Goal: Contribute content: Add original content to the website for others to see

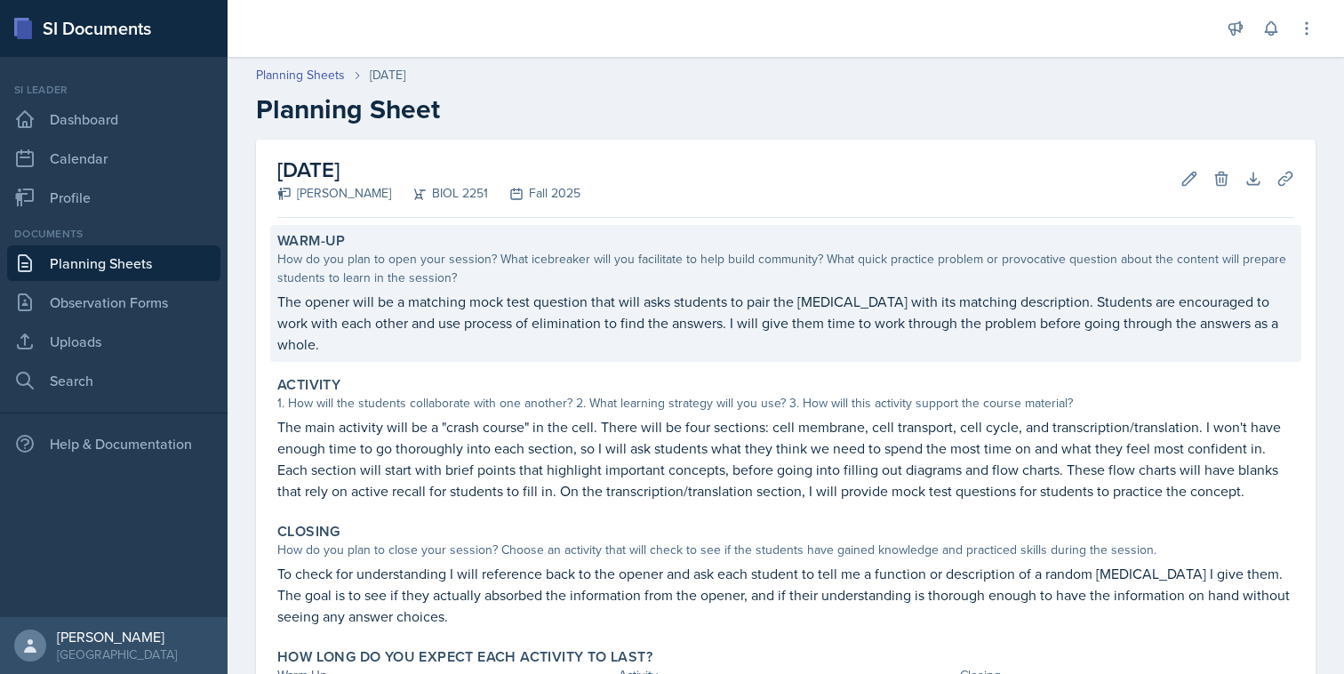
scroll to position [137, 0]
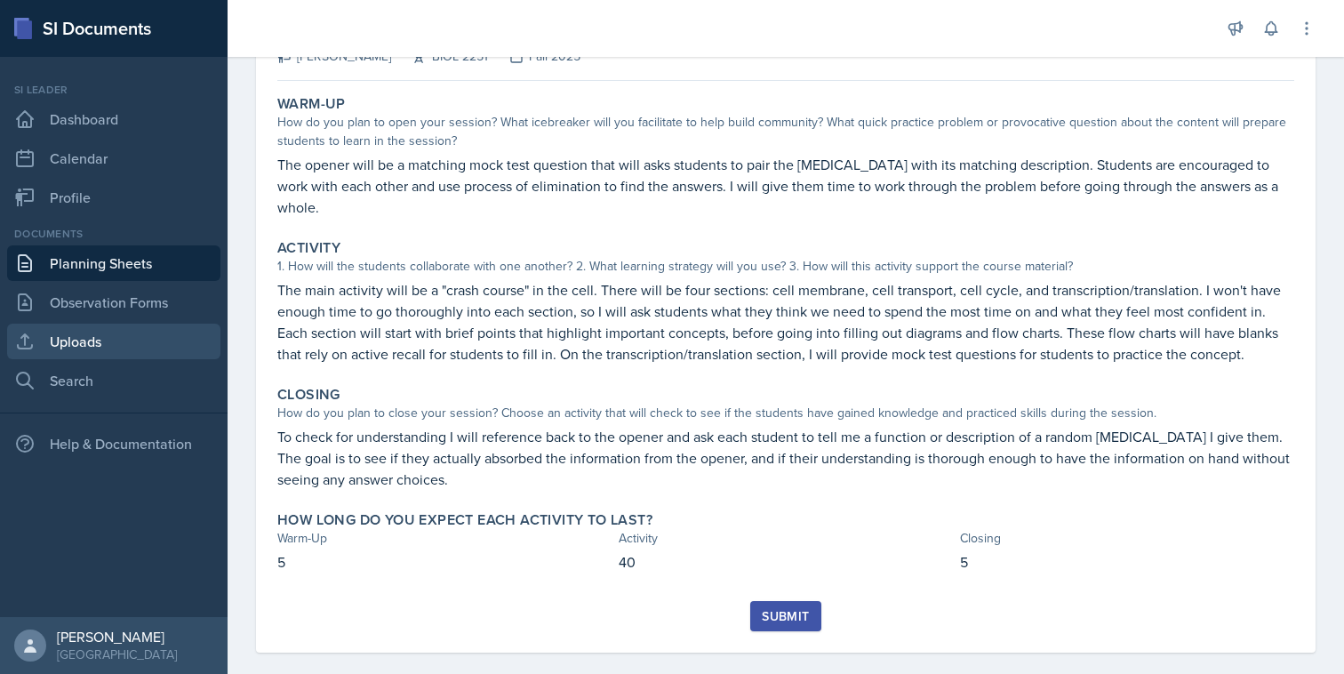
click at [76, 352] on link "Uploads" at bounding box center [113, 342] width 213 height 36
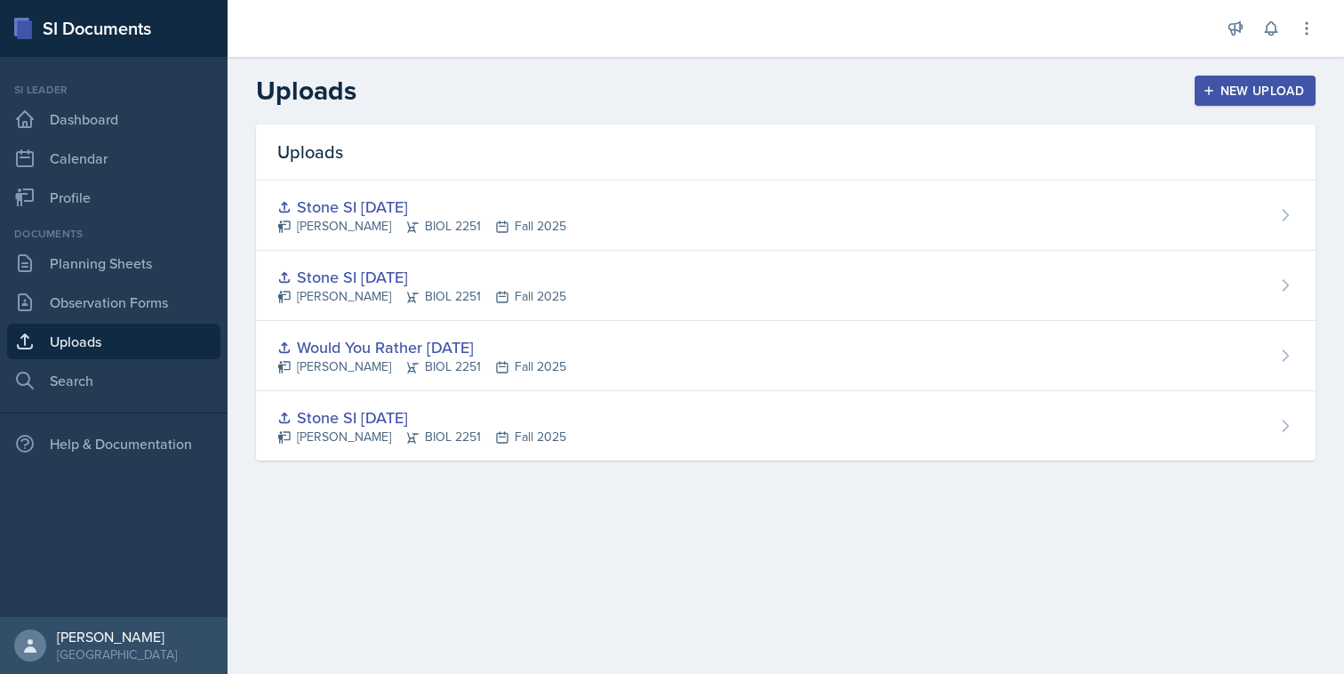
click at [1259, 86] on div "New Upload" at bounding box center [1256, 91] width 99 height 14
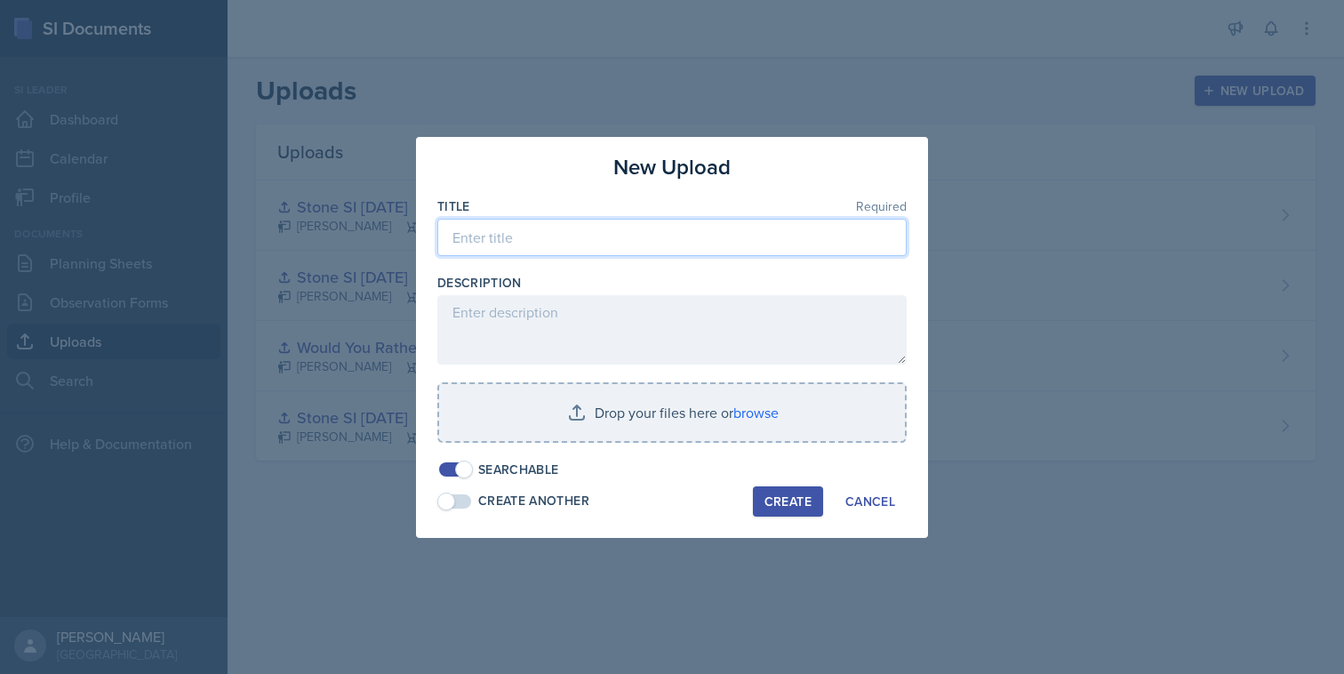
click at [700, 241] on input at bounding box center [671, 237] width 469 height 37
type input "Stone SI [DATE]"
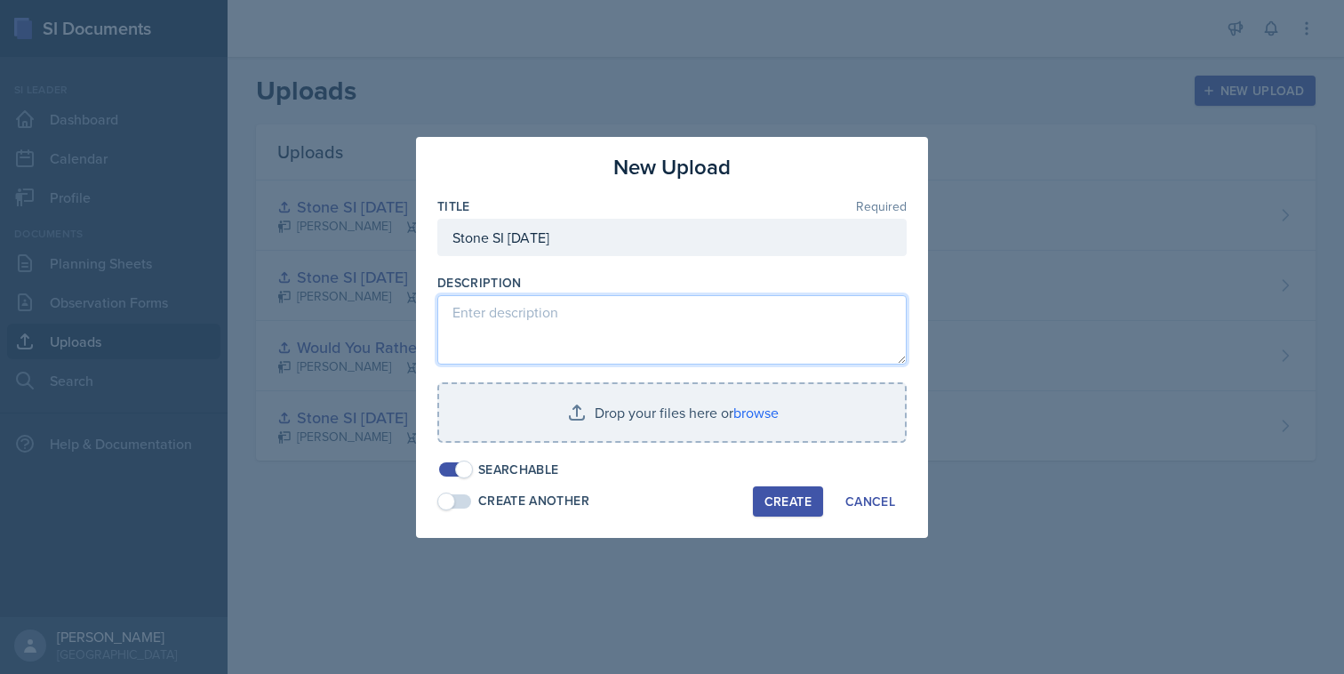
click at [649, 315] on textarea at bounding box center [671, 329] width 469 height 69
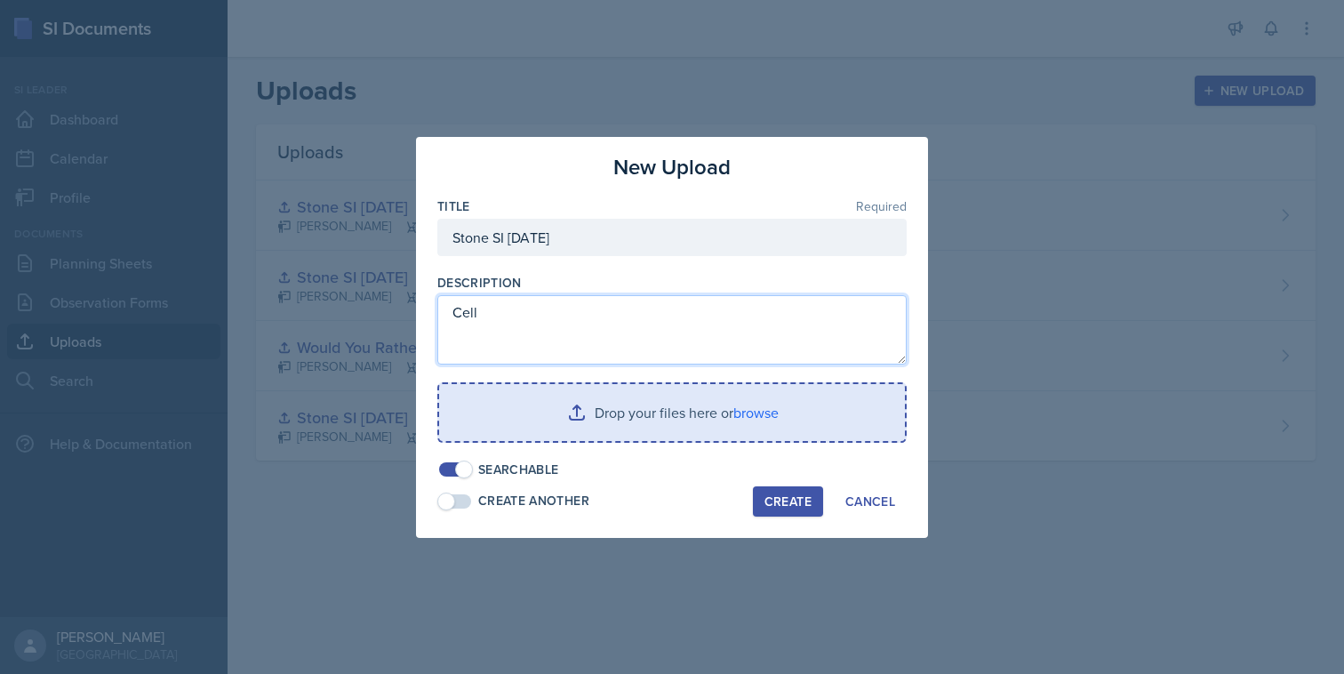
type textarea "Cell"
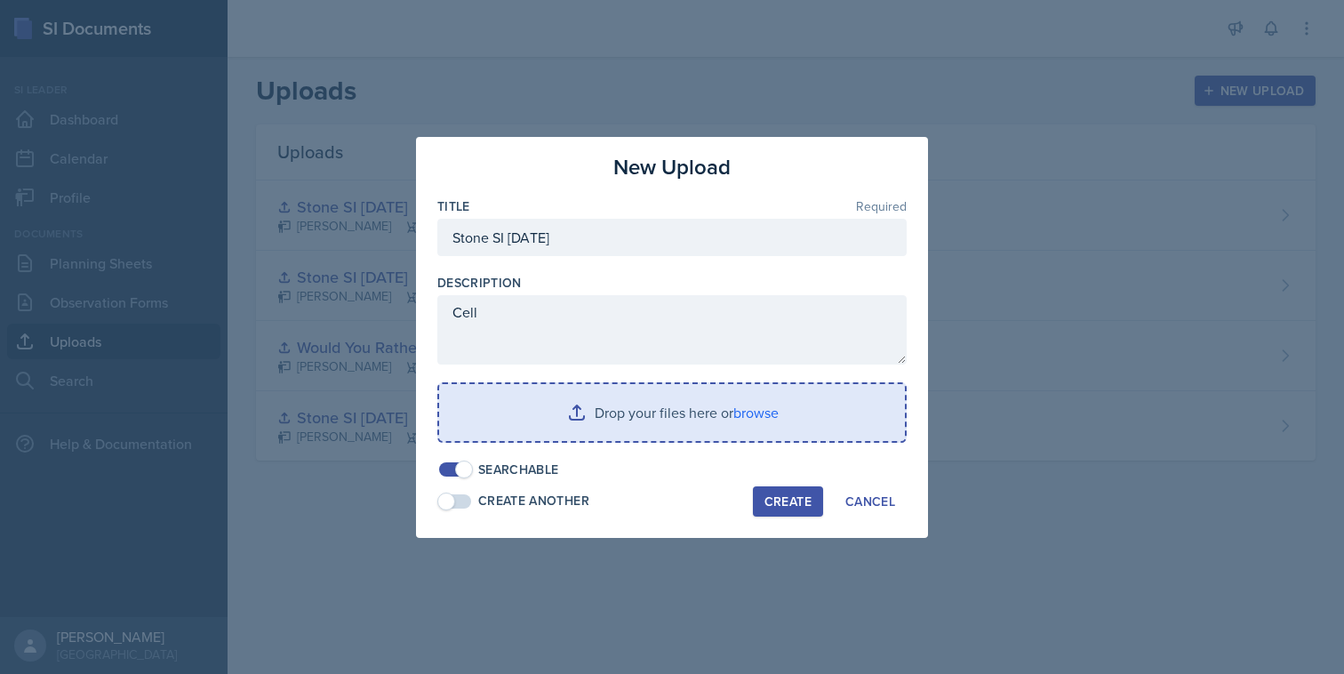
click at [746, 427] on input "file" at bounding box center [672, 412] width 466 height 57
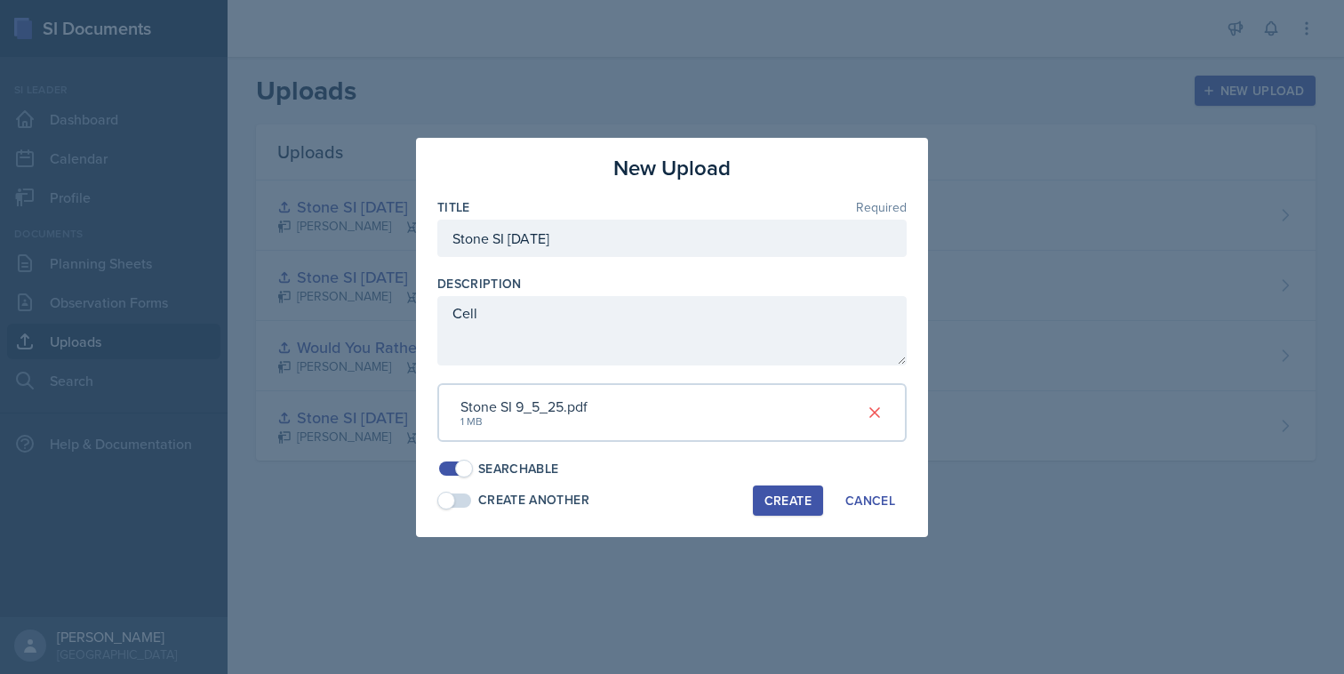
click at [806, 509] on button "Create" at bounding box center [788, 500] width 70 height 30
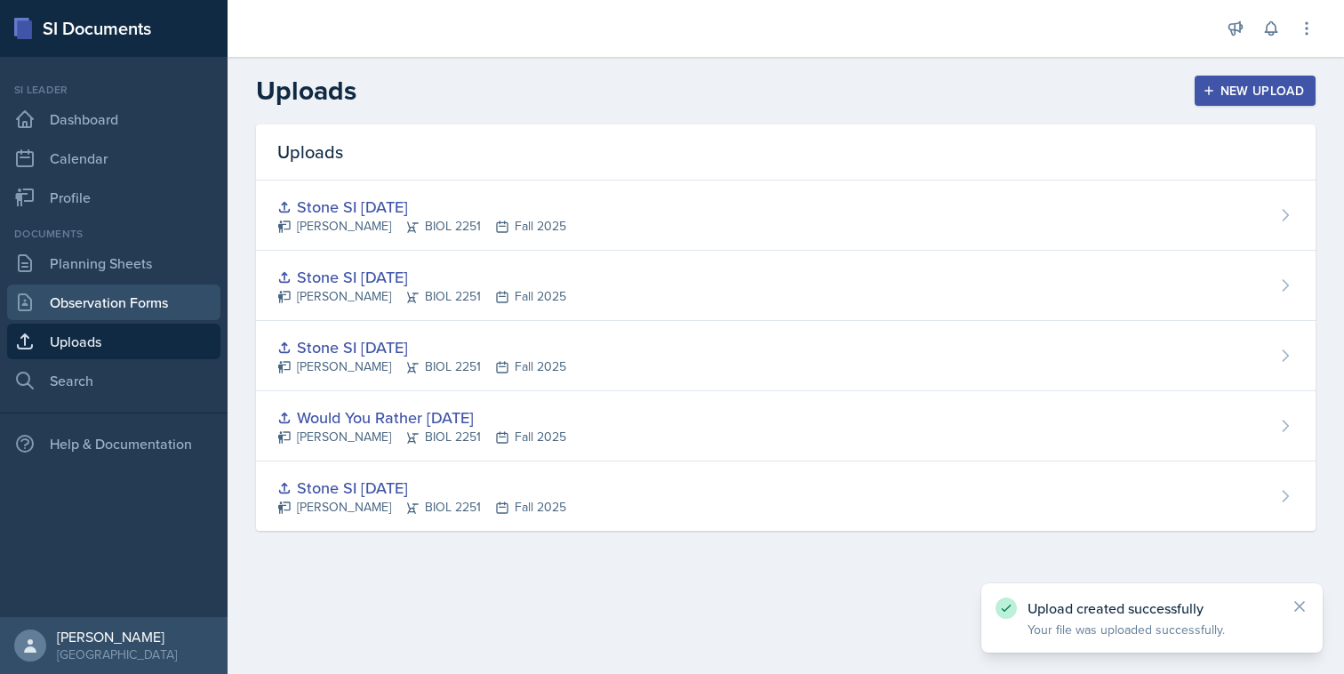
click at [155, 317] on link "Observation Forms" at bounding box center [113, 303] width 213 height 36
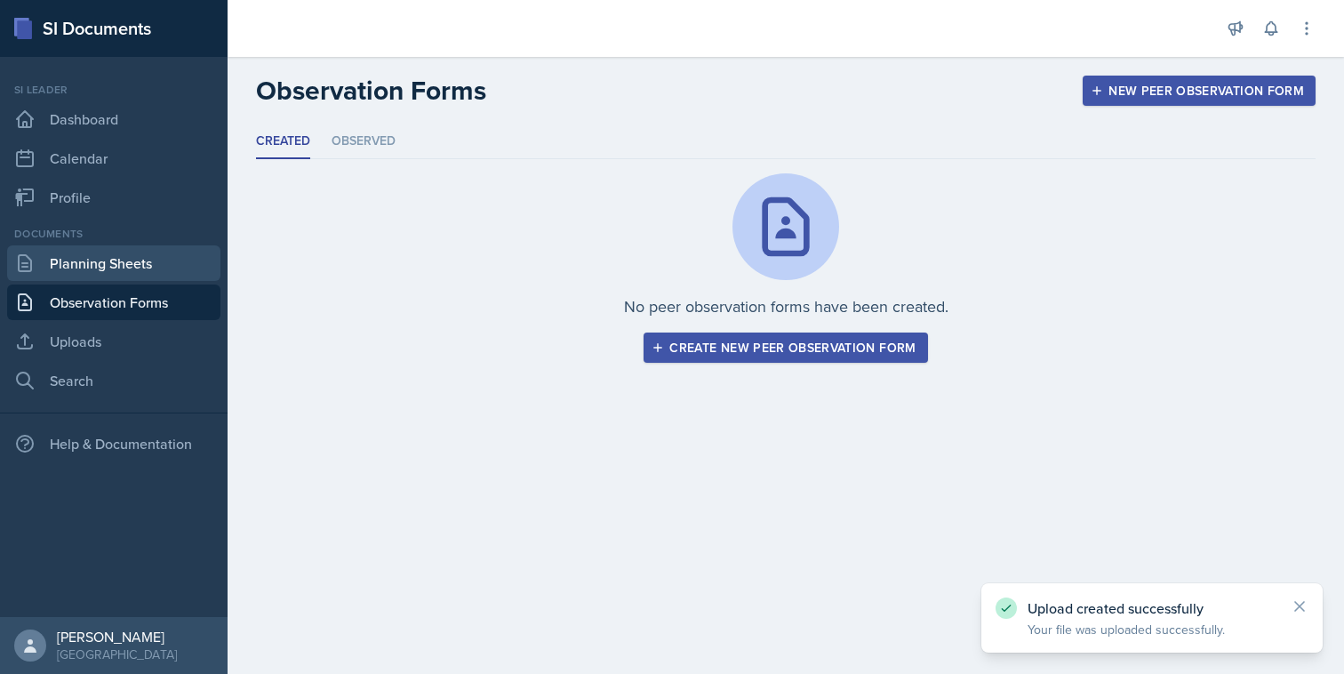
click at [161, 277] on link "Planning Sheets" at bounding box center [113, 263] width 213 height 36
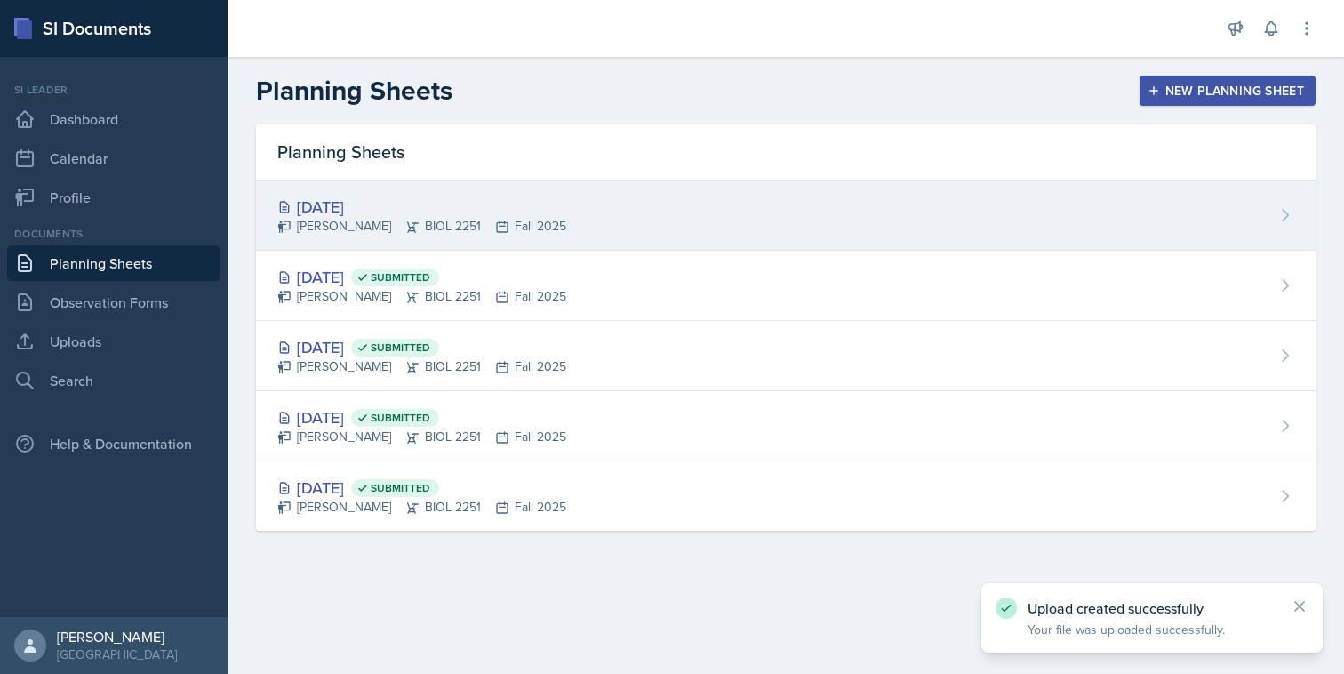
click at [453, 210] on div "[DATE]" at bounding box center [421, 207] width 289 height 24
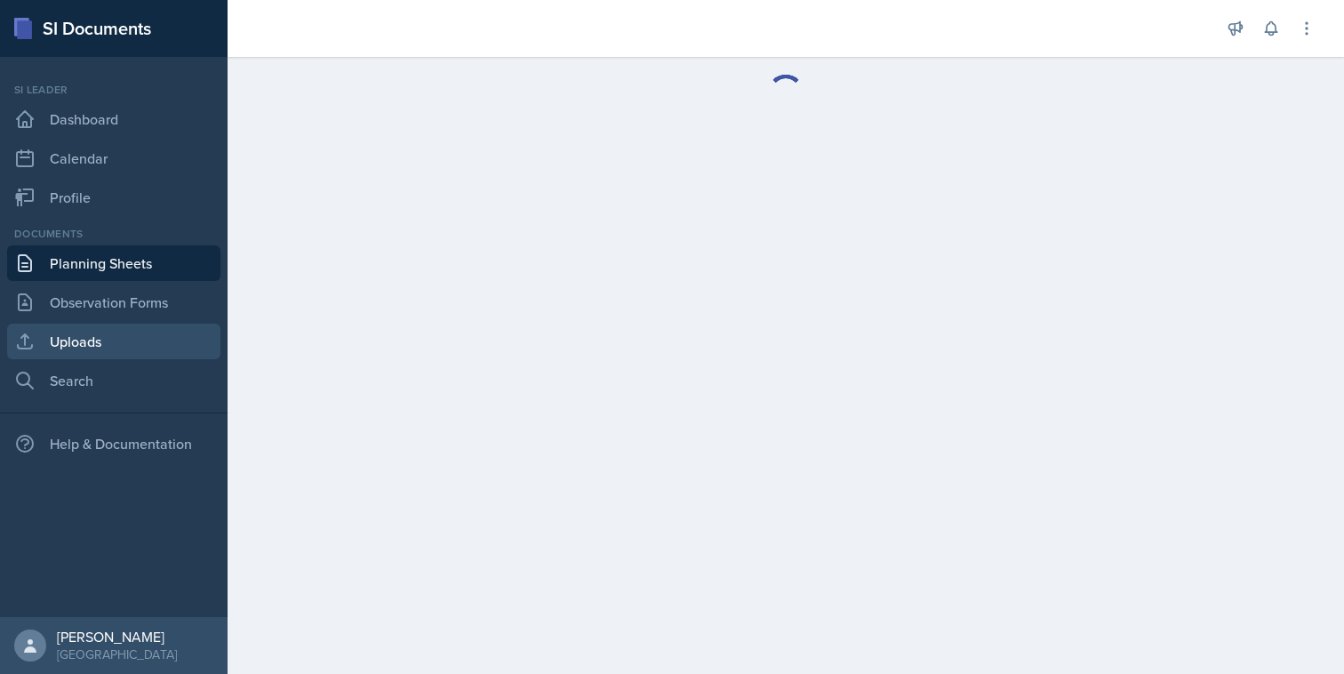
click at [127, 343] on link "Uploads" at bounding box center [113, 342] width 213 height 36
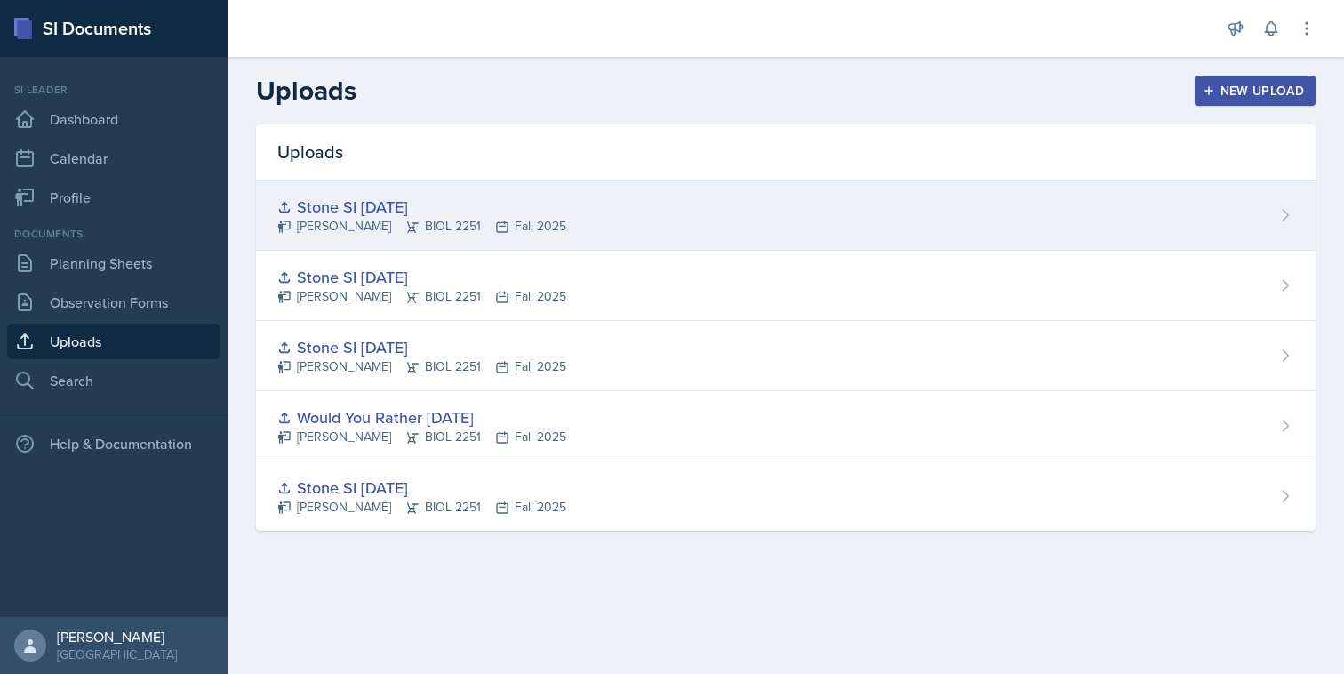
click at [1111, 205] on div "Stone SI [DATE] [PERSON_NAME] BIOL 2251 Fall 2025" at bounding box center [786, 215] width 1060 height 70
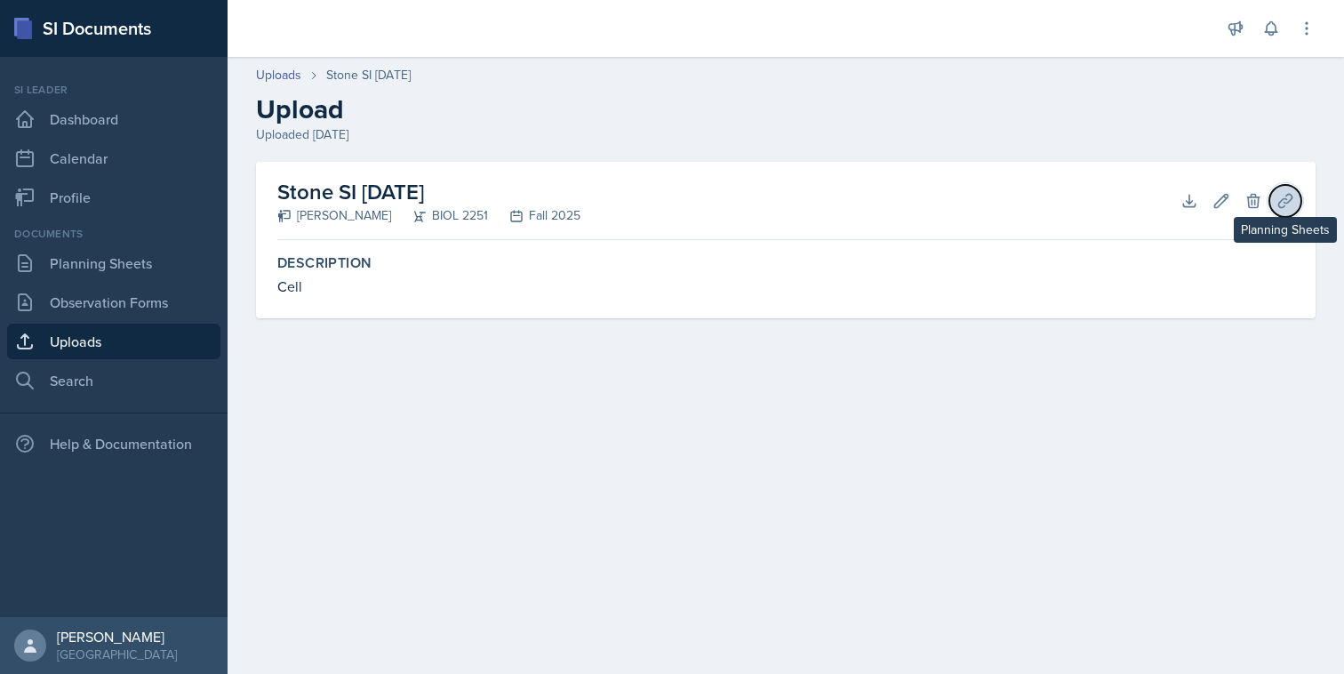
click at [1279, 203] on icon at bounding box center [1285, 200] width 13 height 13
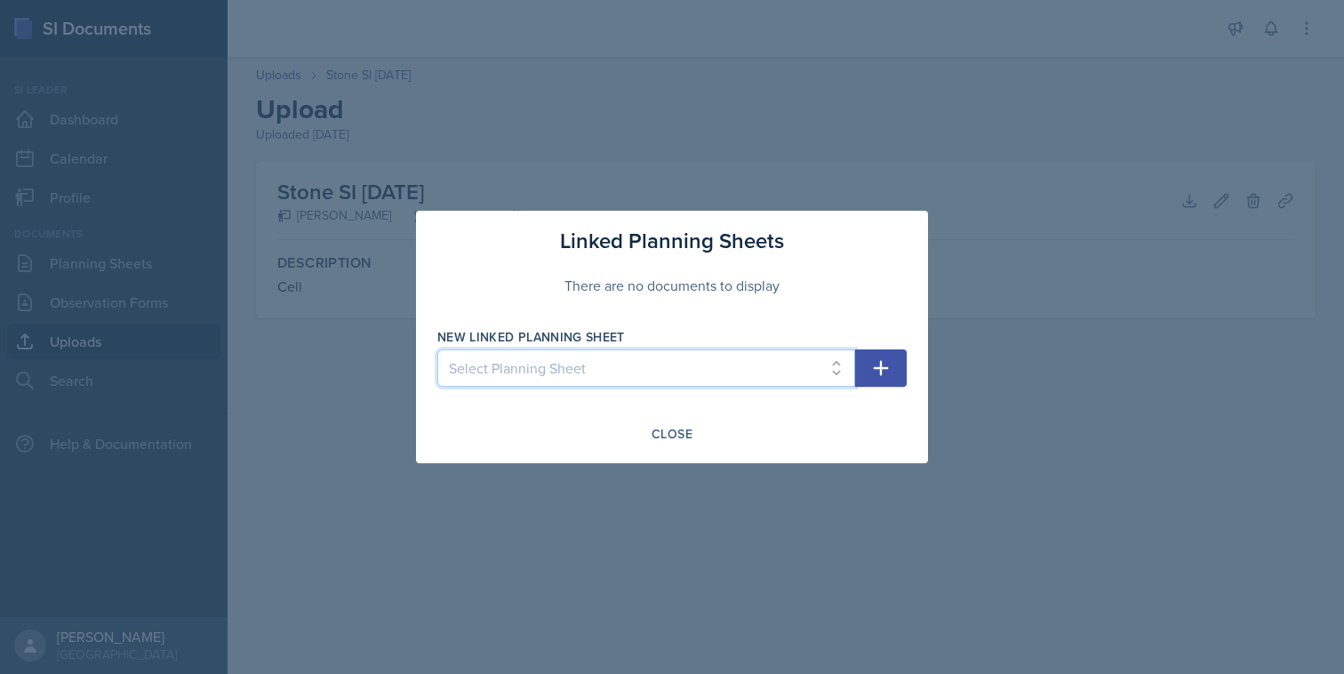
click at [790, 377] on select "Select Planning Sheet [DATE] [DATE] [DATE] [DATE] [DATE]" at bounding box center [646, 367] width 418 height 37
select select "34b1eefc-fd62-4dc5-b0e3-2f9d90c2a3c3"
click at [437, 349] on select "Select Planning Sheet [DATE] [DATE] [DATE] [DATE] [DATE]" at bounding box center [646, 367] width 418 height 37
click at [873, 375] on icon "button" at bounding box center [880, 367] width 21 height 21
select select
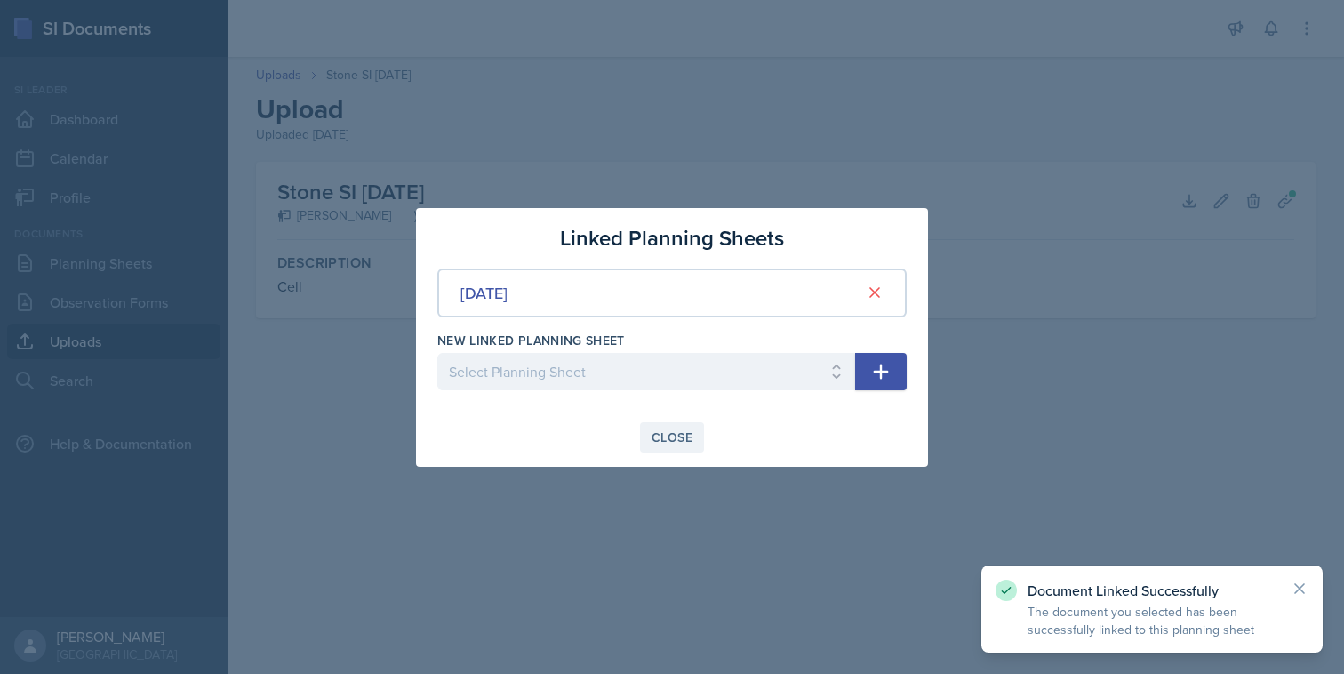
click at [661, 439] on div "Close" at bounding box center [672, 437] width 41 height 14
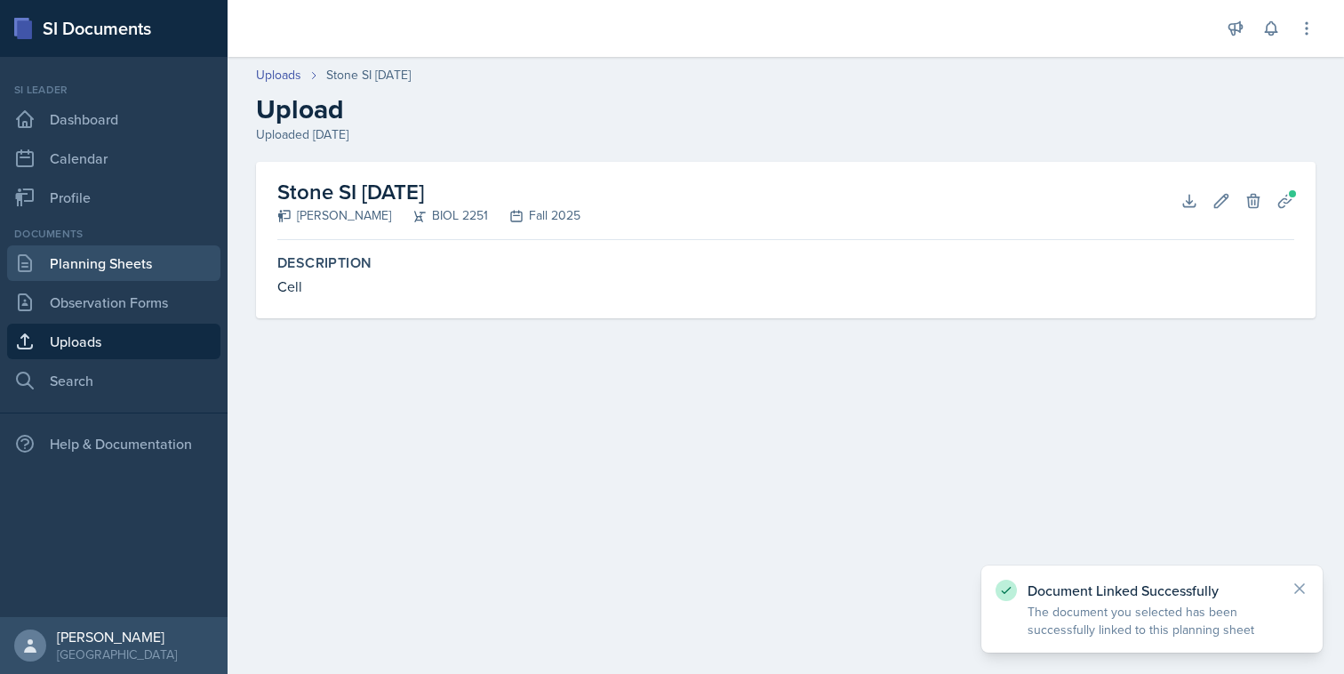
click at [156, 257] on link "Planning Sheets" at bounding box center [113, 263] width 213 height 36
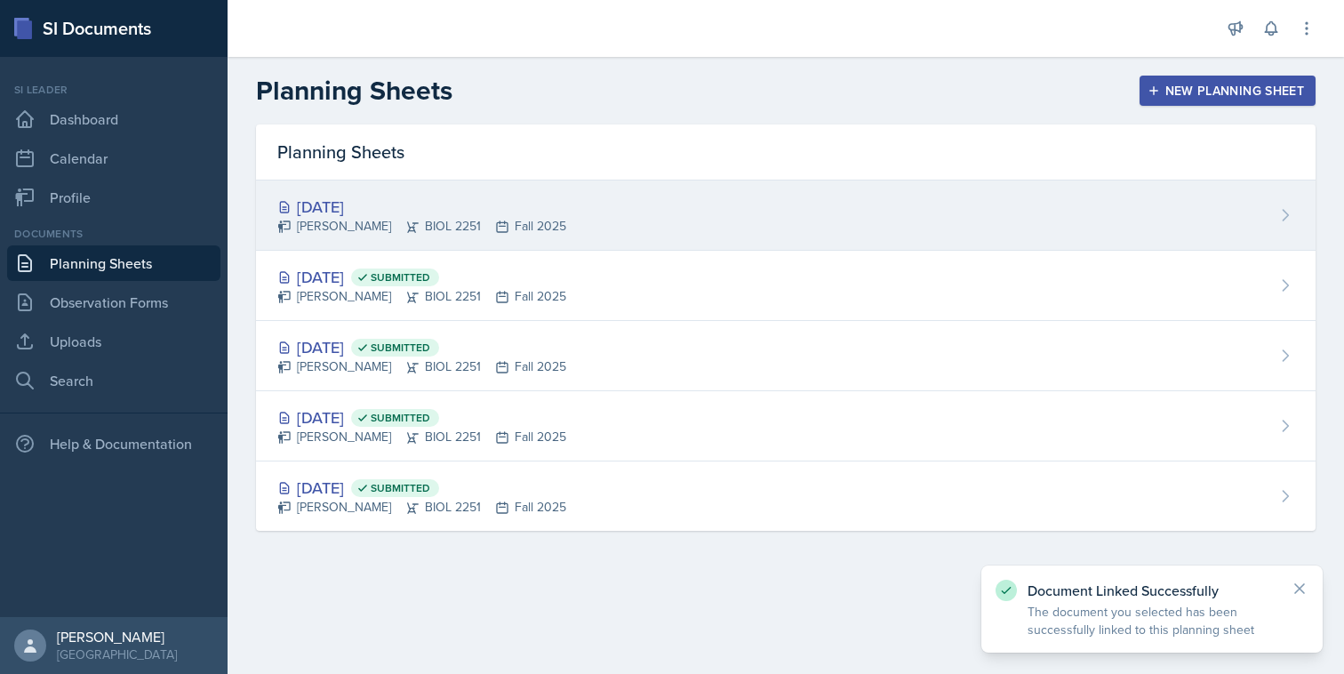
click at [841, 224] on div "[DATE] [PERSON_NAME] BIOL 2251 Fall 2025" at bounding box center [786, 215] width 1060 height 70
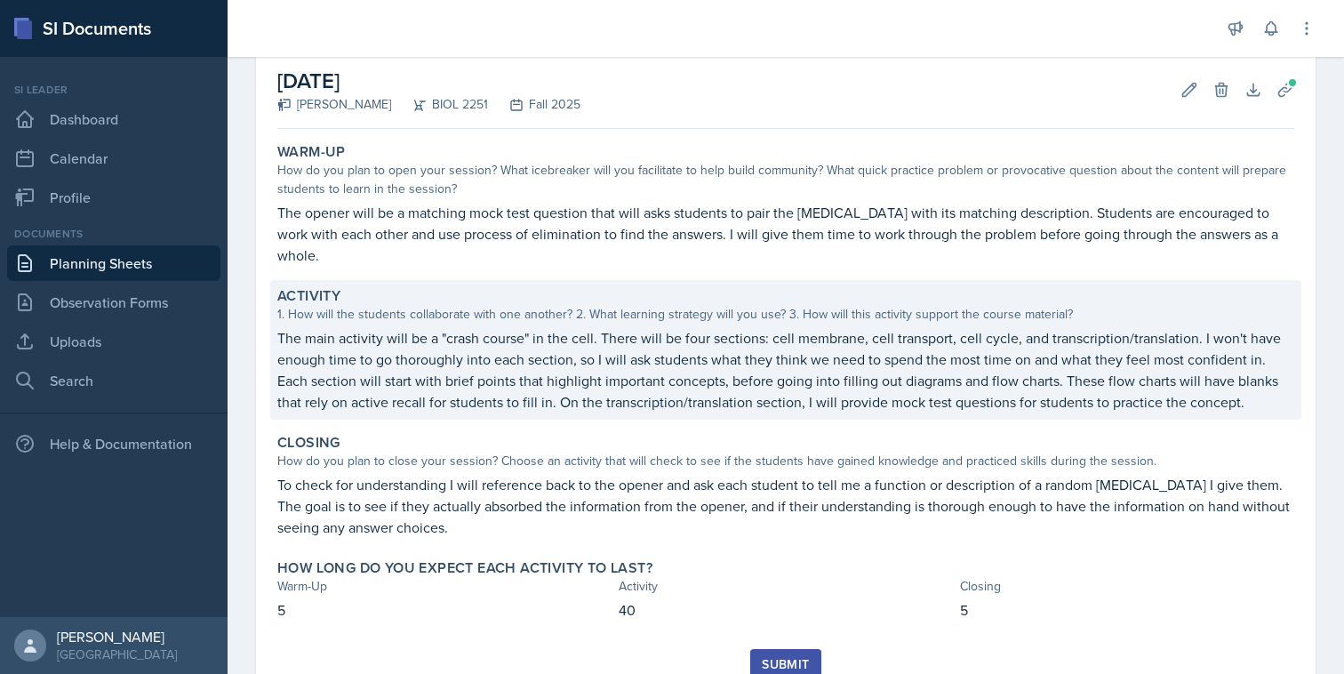
scroll to position [104, 0]
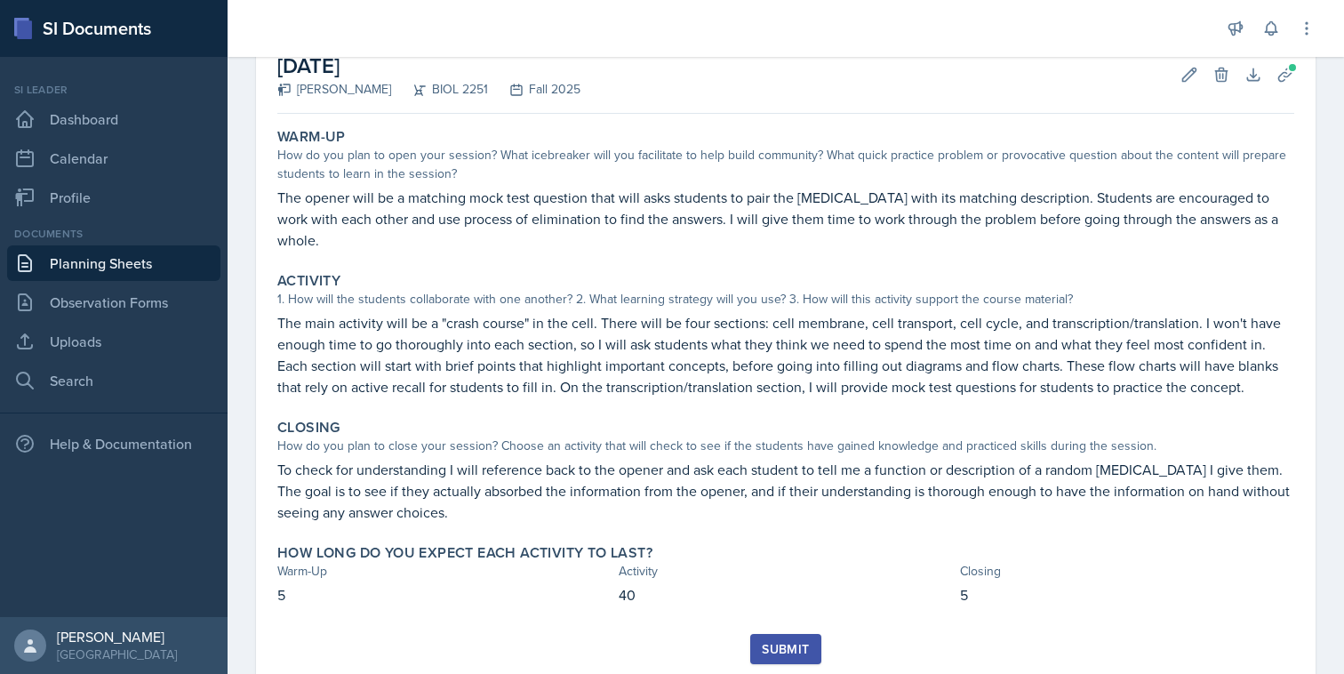
click at [775, 642] on div "Submit" at bounding box center [785, 649] width 47 height 14
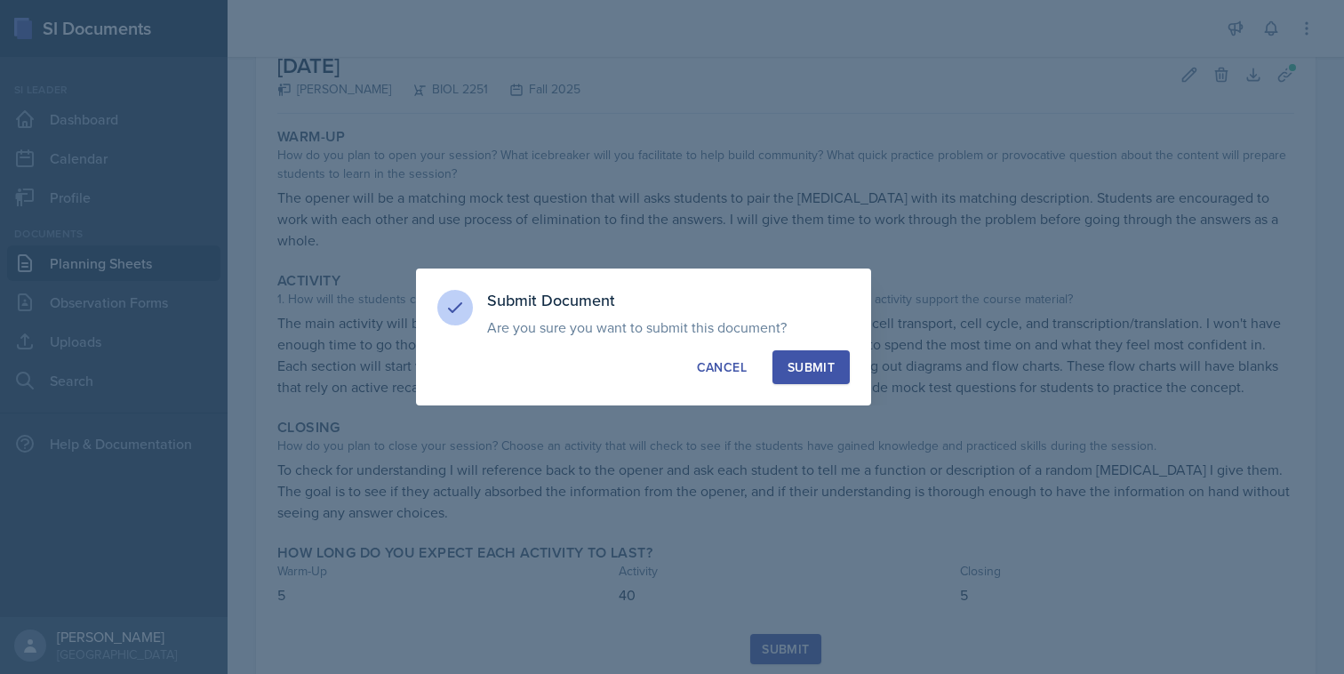
click at [824, 363] on div "Submit" at bounding box center [811, 367] width 47 height 18
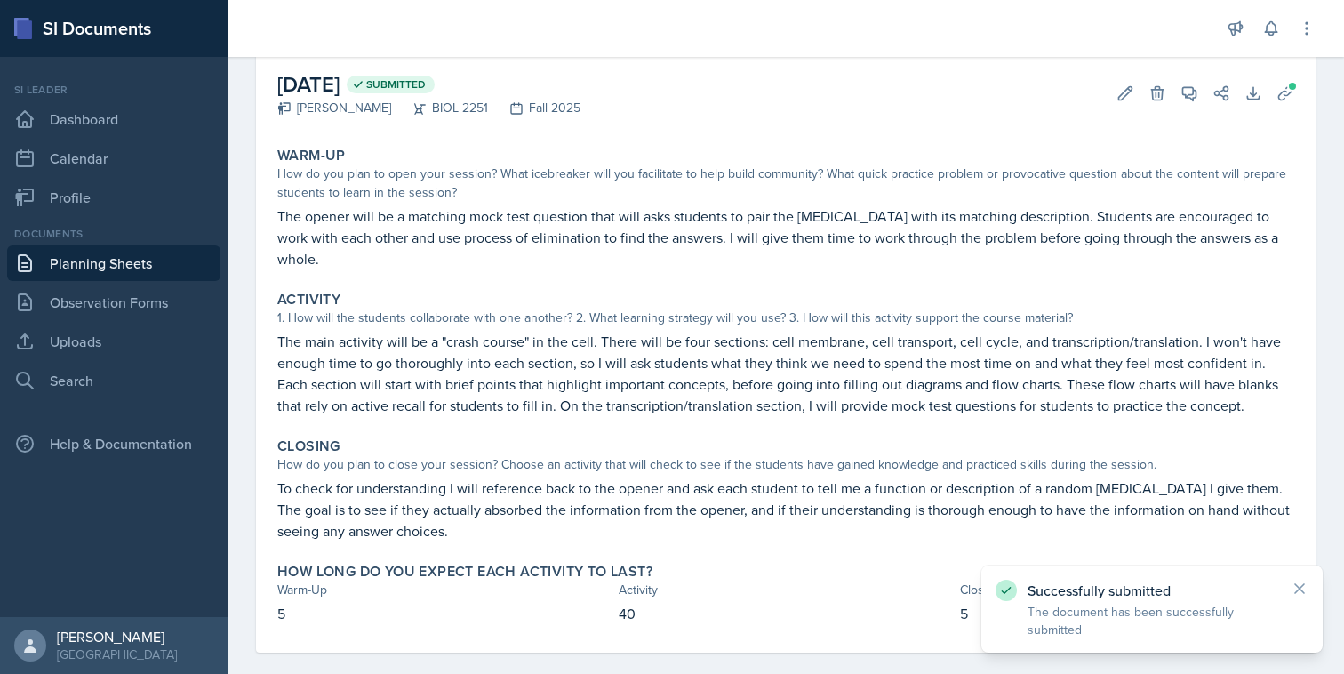
scroll to position [0, 0]
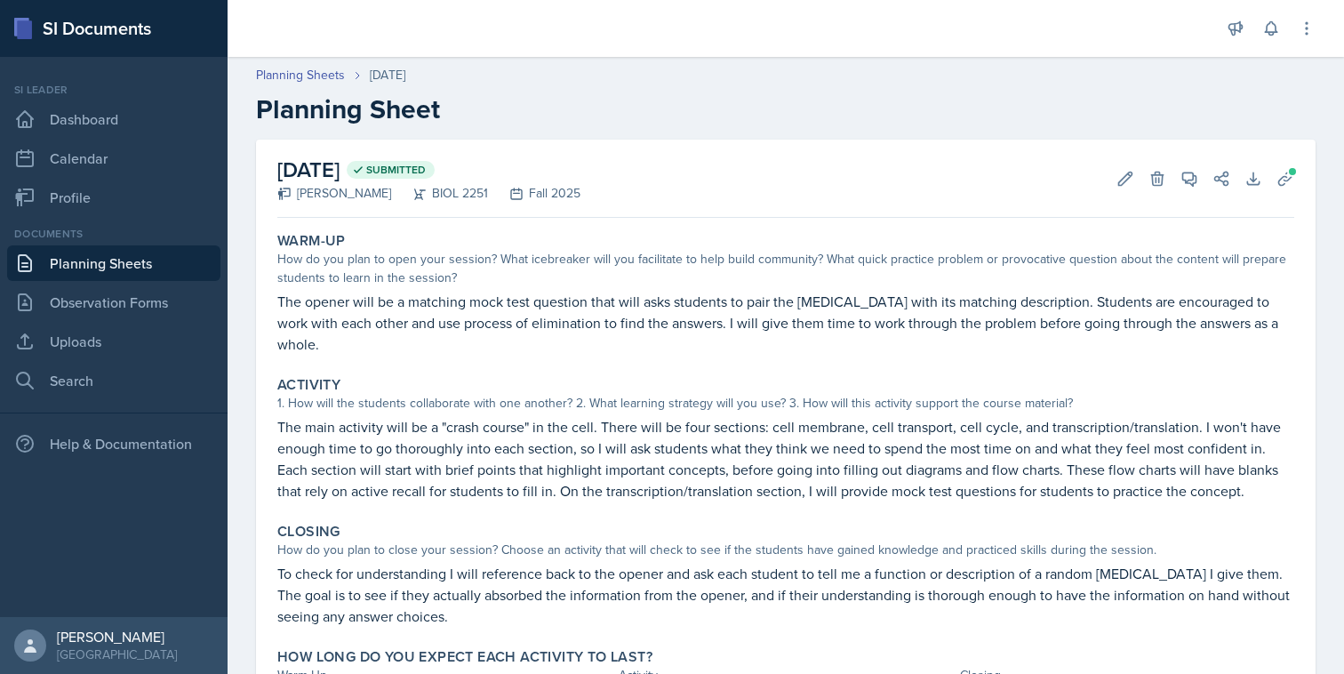
click at [158, 274] on link "Planning Sheets" at bounding box center [113, 263] width 213 height 36
